Goal: Task Accomplishment & Management: Complete application form

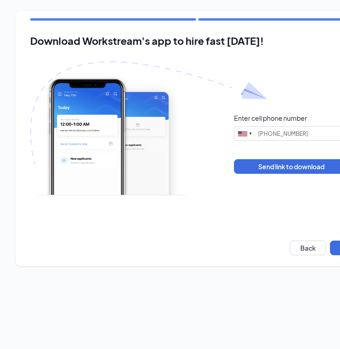
type input "(945) 324-9672"
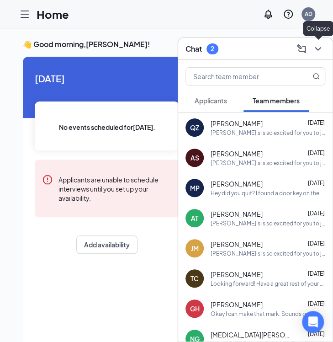
click at [319, 55] on button at bounding box center [318, 49] width 15 height 15
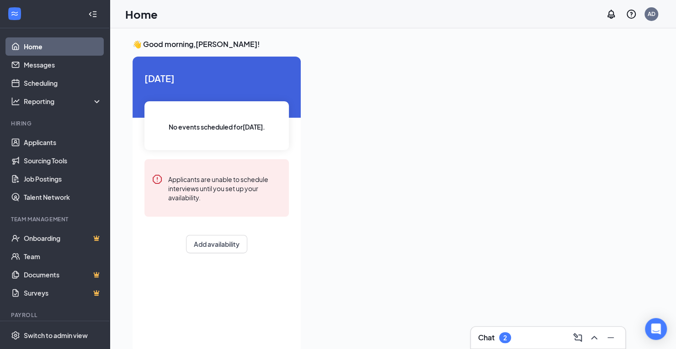
click at [339, 337] on h3 "Chat" at bounding box center [486, 338] width 16 height 10
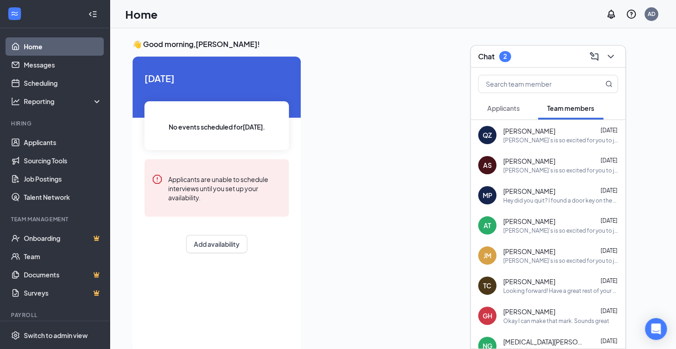
click at [339, 108] on span "Applicants" at bounding box center [503, 108] width 32 height 8
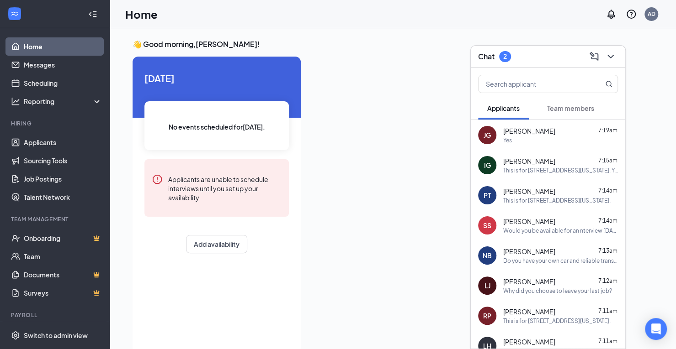
click at [339, 59] on h3 "Chat" at bounding box center [486, 57] width 16 height 10
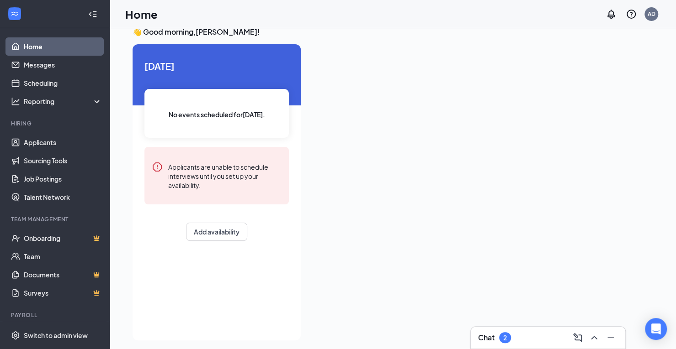
scroll to position [19, 0]
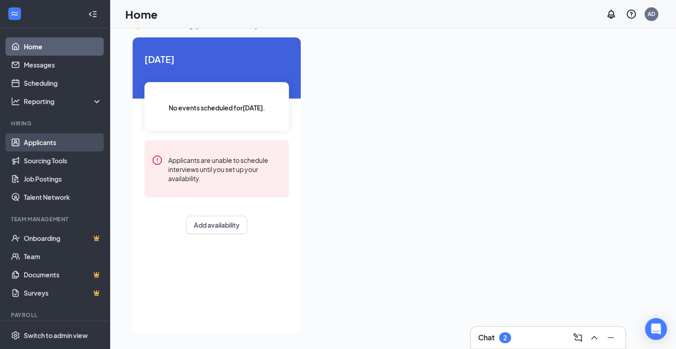
click at [45, 147] on link "Applicants" at bounding box center [63, 142] width 78 height 18
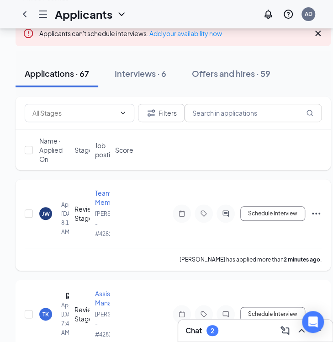
scroll to position [91, 0]
